Goal: Transaction & Acquisition: Purchase product/service

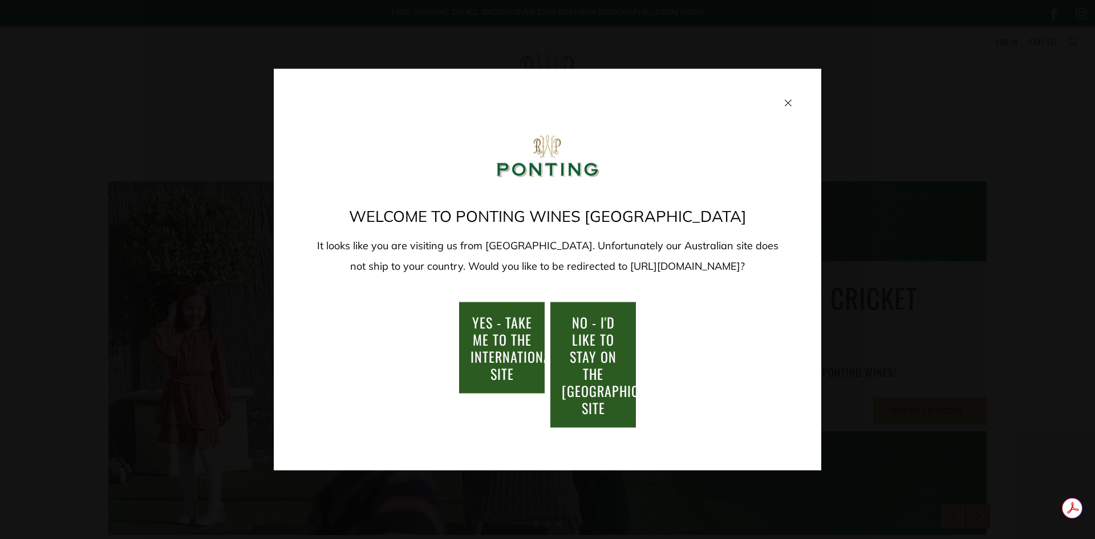
click at [585, 355] on span "NO - I'd like to stay on the Australia/New Zealand site" at bounding box center [679, 365] width 235 height 106
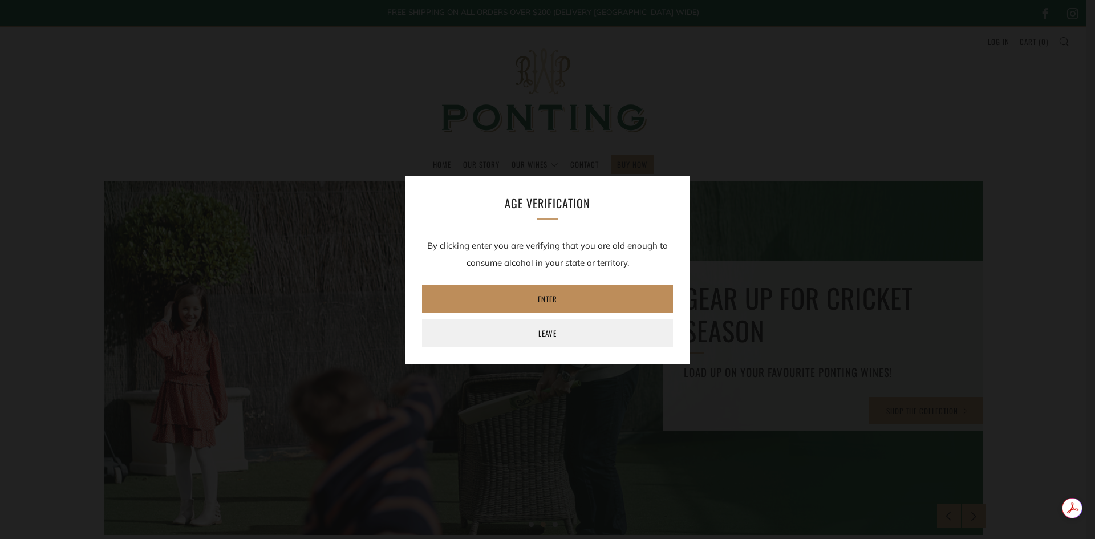
click at [542, 297] on link "Enter" at bounding box center [547, 298] width 251 height 27
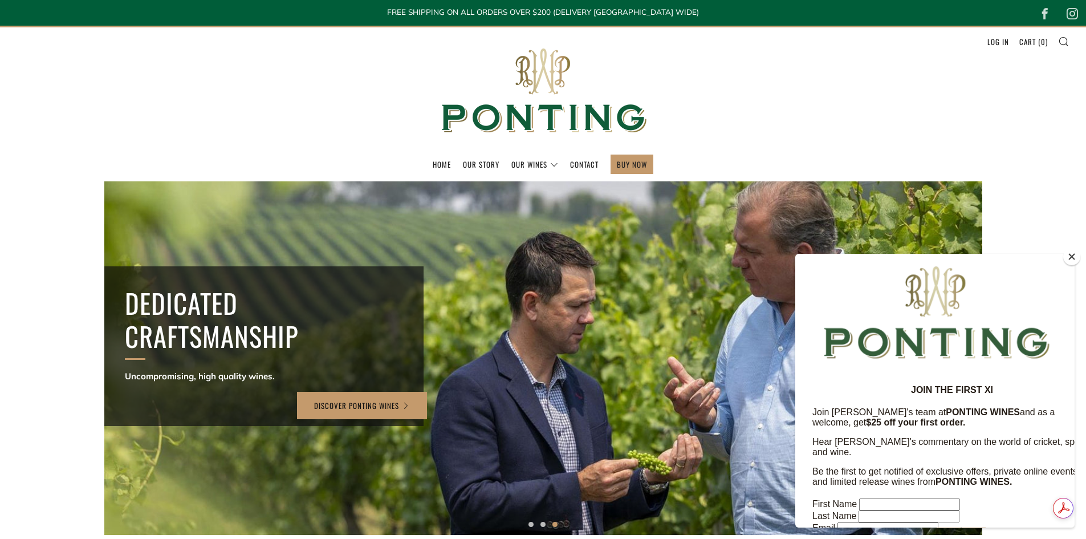
click at [1073, 257] on button "Close" at bounding box center [1072, 256] width 17 height 17
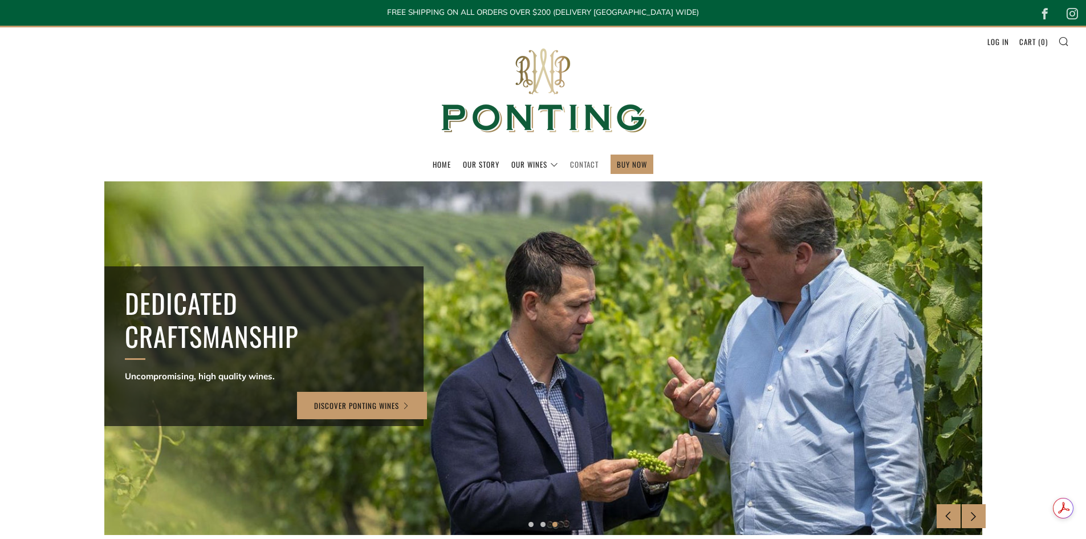
click at [580, 163] on link "Contact" at bounding box center [584, 164] width 29 height 18
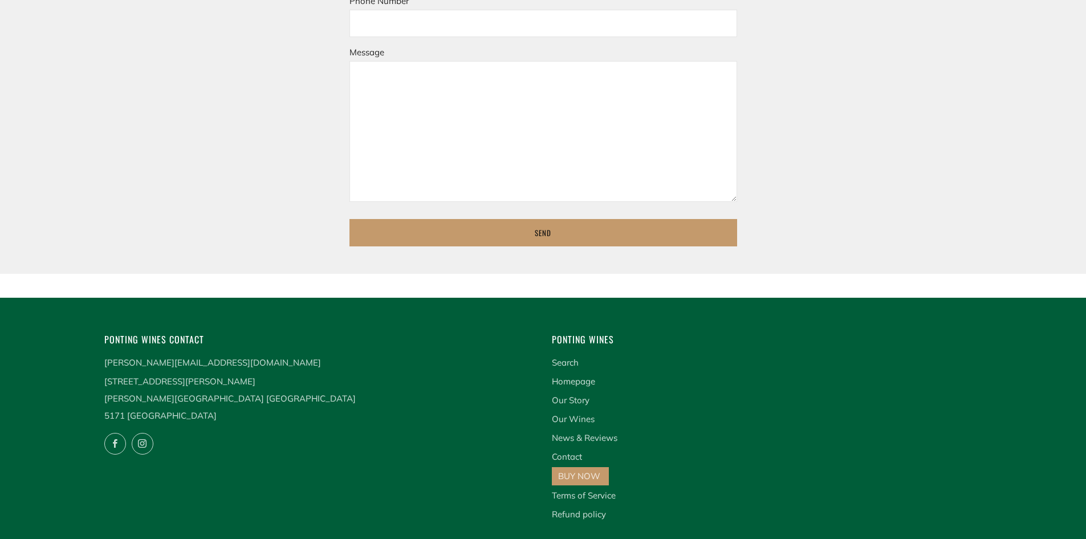
scroll to position [570, 0]
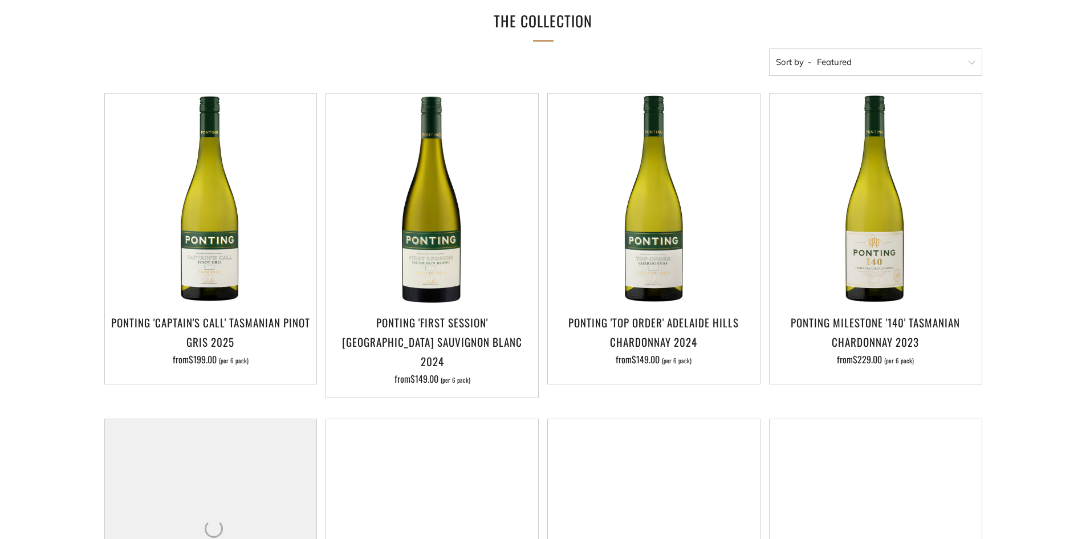
scroll to position [190, 0]
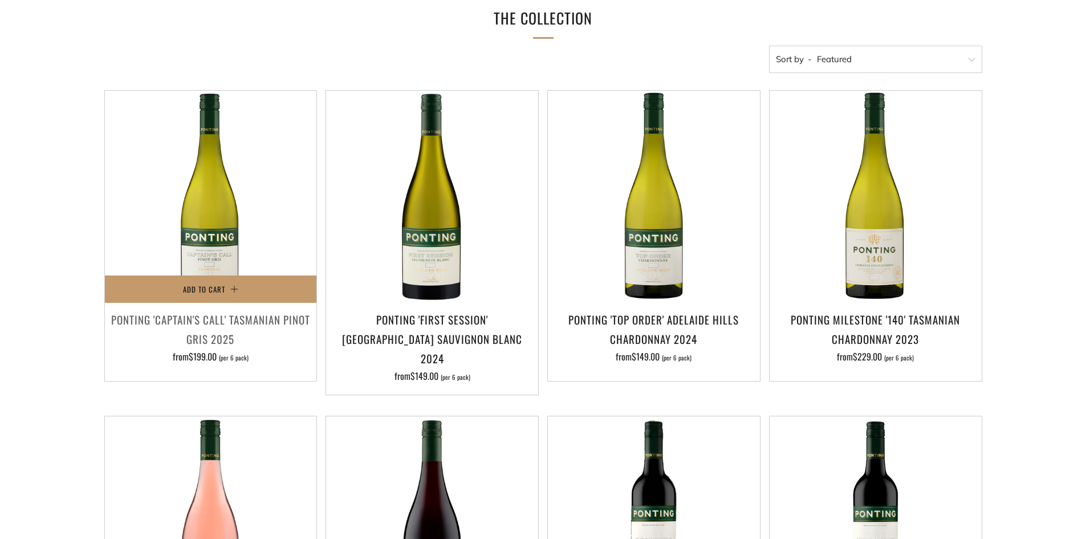
click at [220, 329] on h3 "Ponting 'Captain's Call' Tasmanian Pinot Gris 2025" at bounding box center [211, 329] width 201 height 39
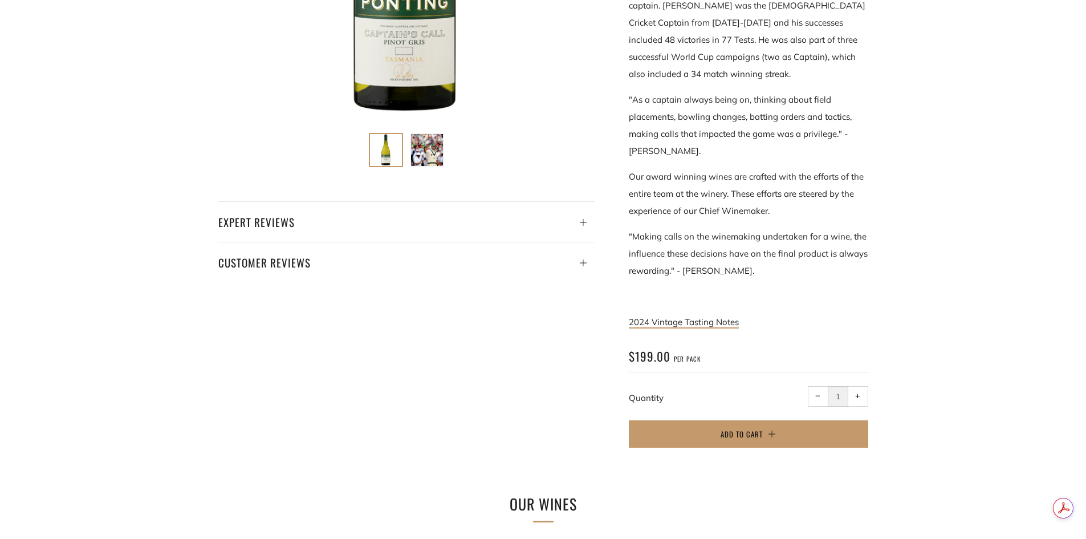
scroll to position [456, 0]
click at [245, 217] on h4 "Expert Reviews" at bounding box center [406, 221] width 376 height 19
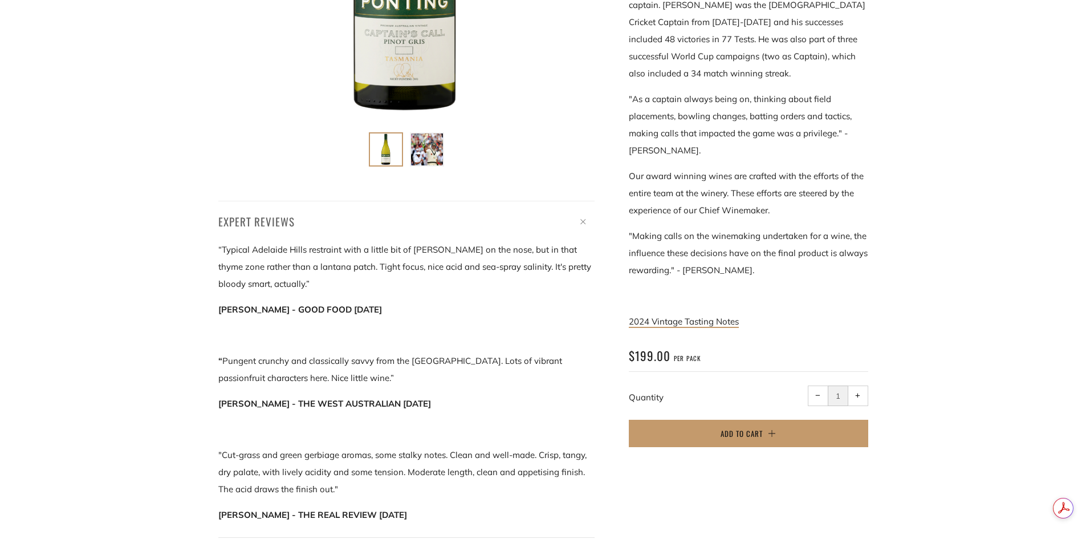
click at [251, 217] on h4 "Expert Reviews" at bounding box center [406, 221] width 376 height 19
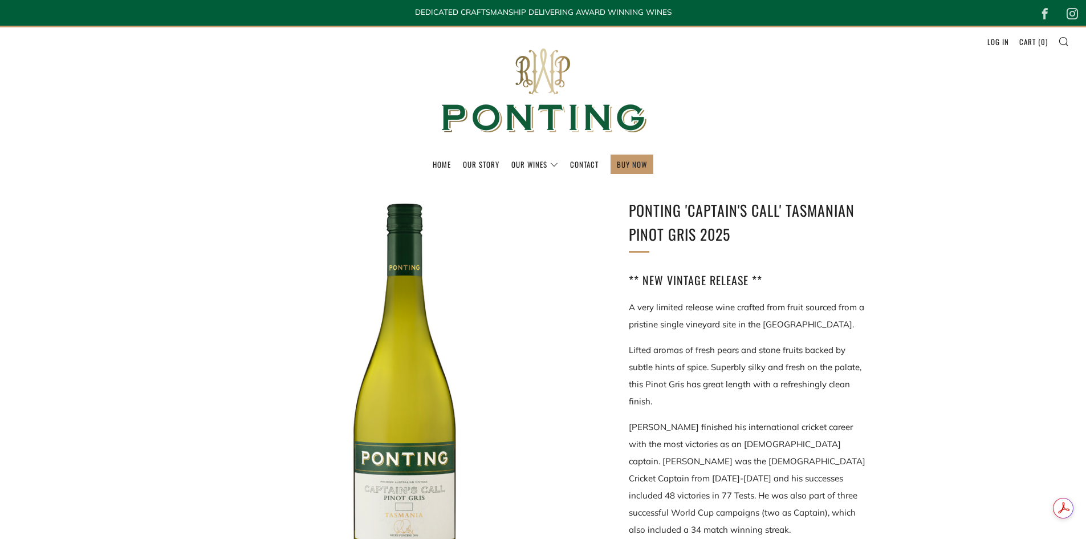
scroll to position [0, 0]
